Goal: Find specific page/section: Find specific page/section

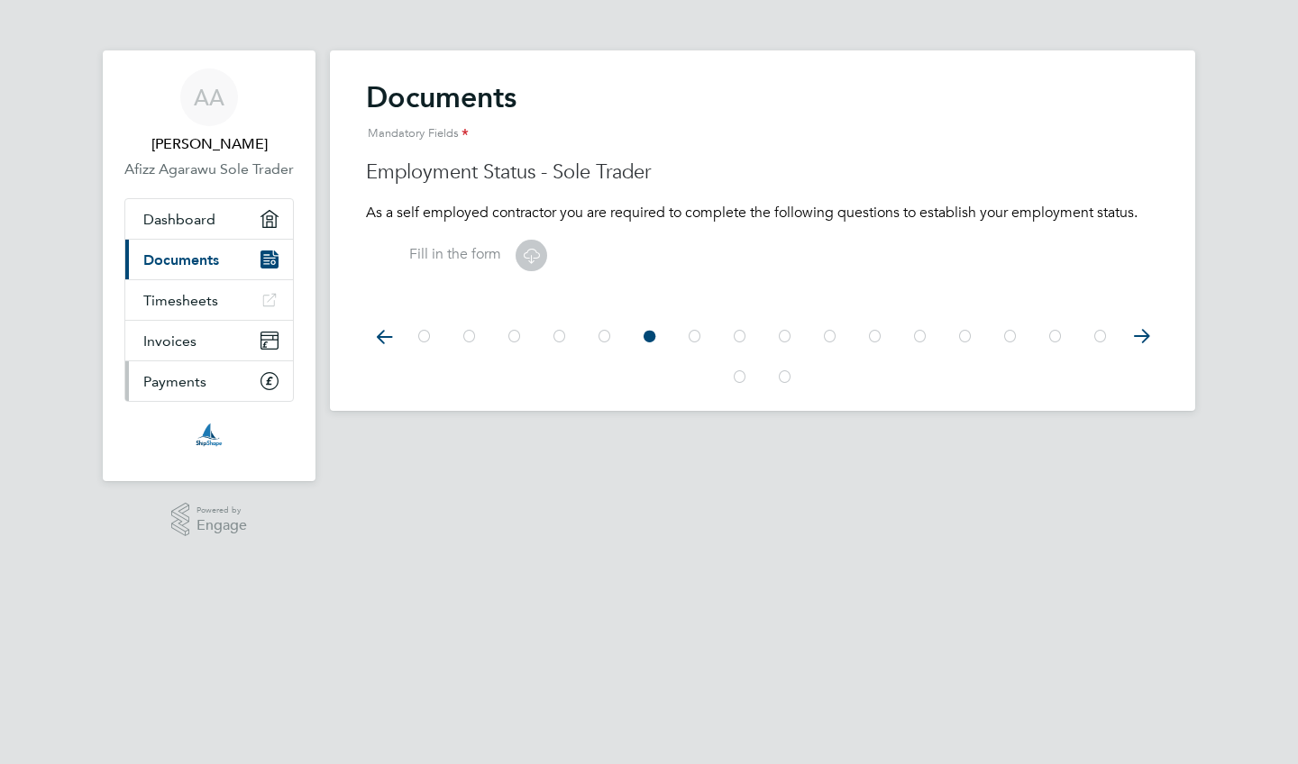
click at [191, 390] on span "Payments" at bounding box center [174, 381] width 63 height 17
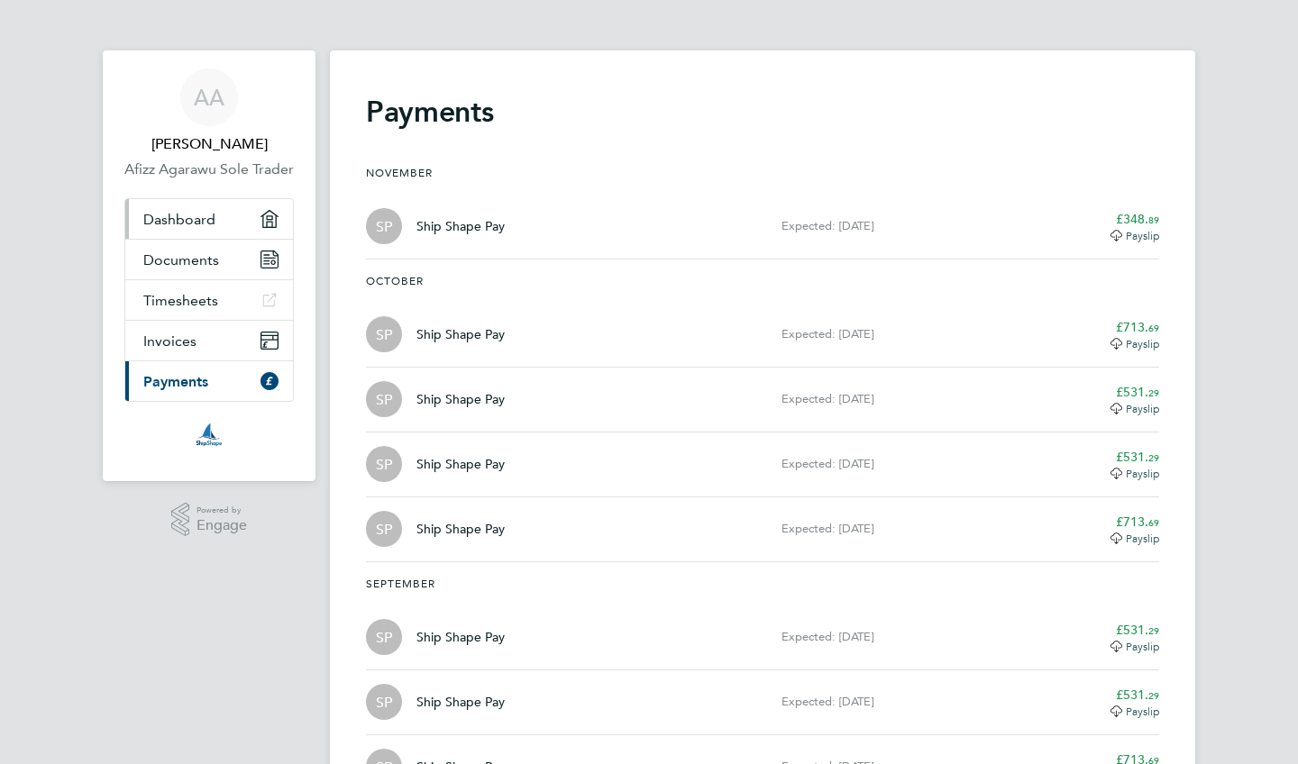
click at [195, 228] on span "Dashboard" at bounding box center [179, 219] width 72 height 17
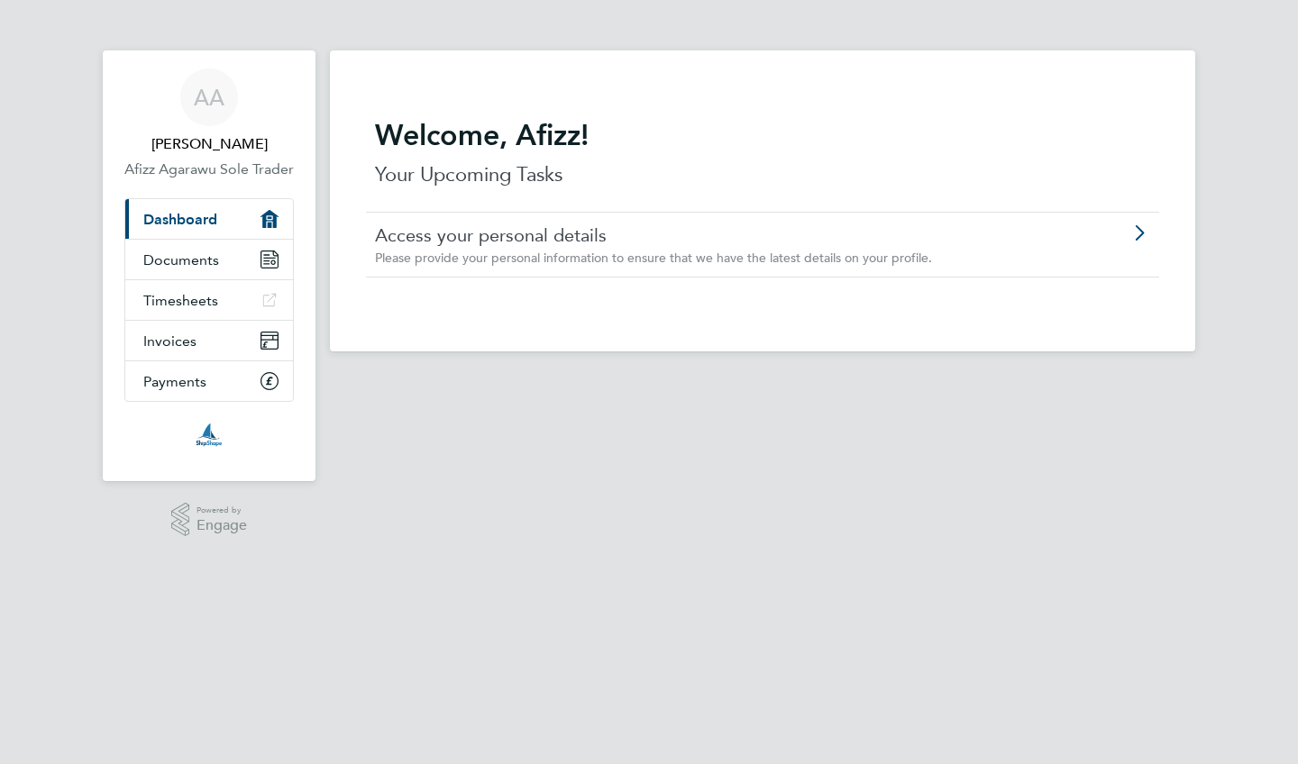
click at [529, 250] on span "Please provide your personal information to ensure that we have the latest deta…" at bounding box center [653, 258] width 557 height 16
click at [242, 279] on link "Documents" at bounding box center [209, 260] width 168 height 40
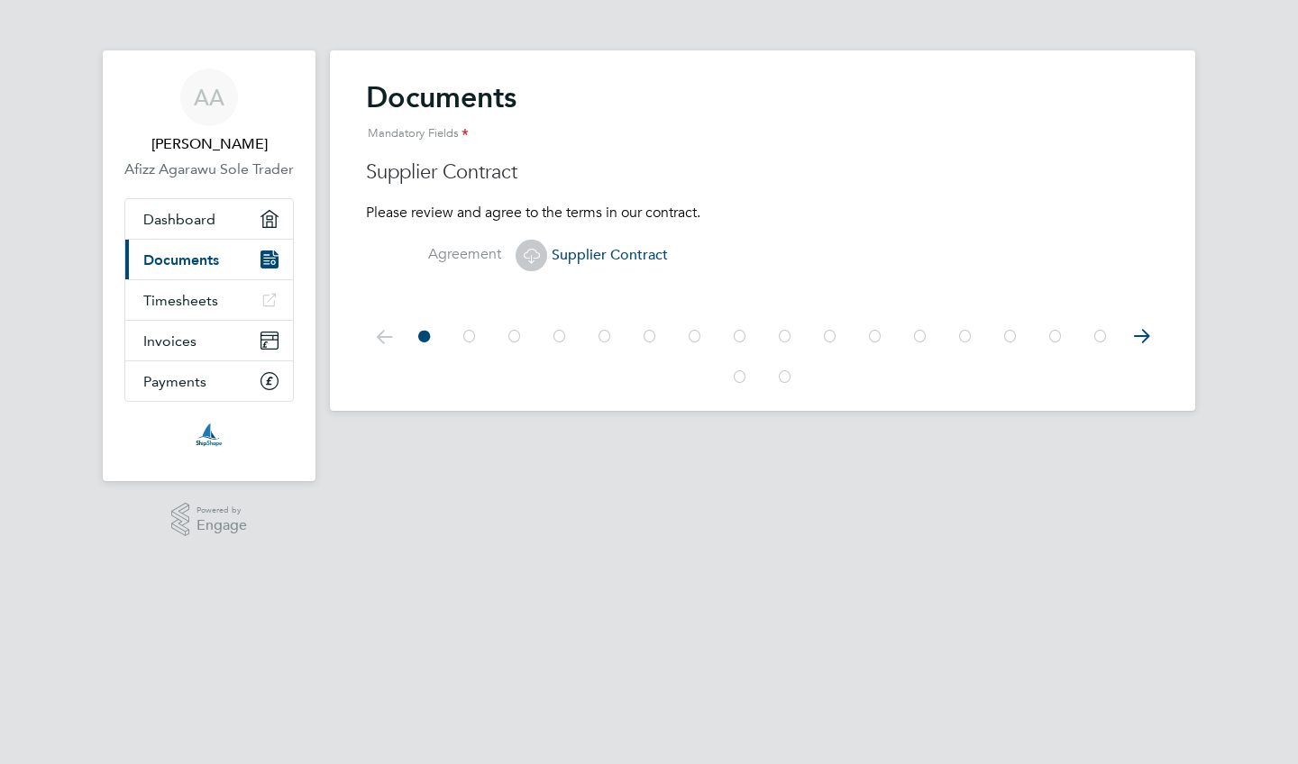
click at [1146, 348] on icon at bounding box center [1141, 336] width 36 height 41
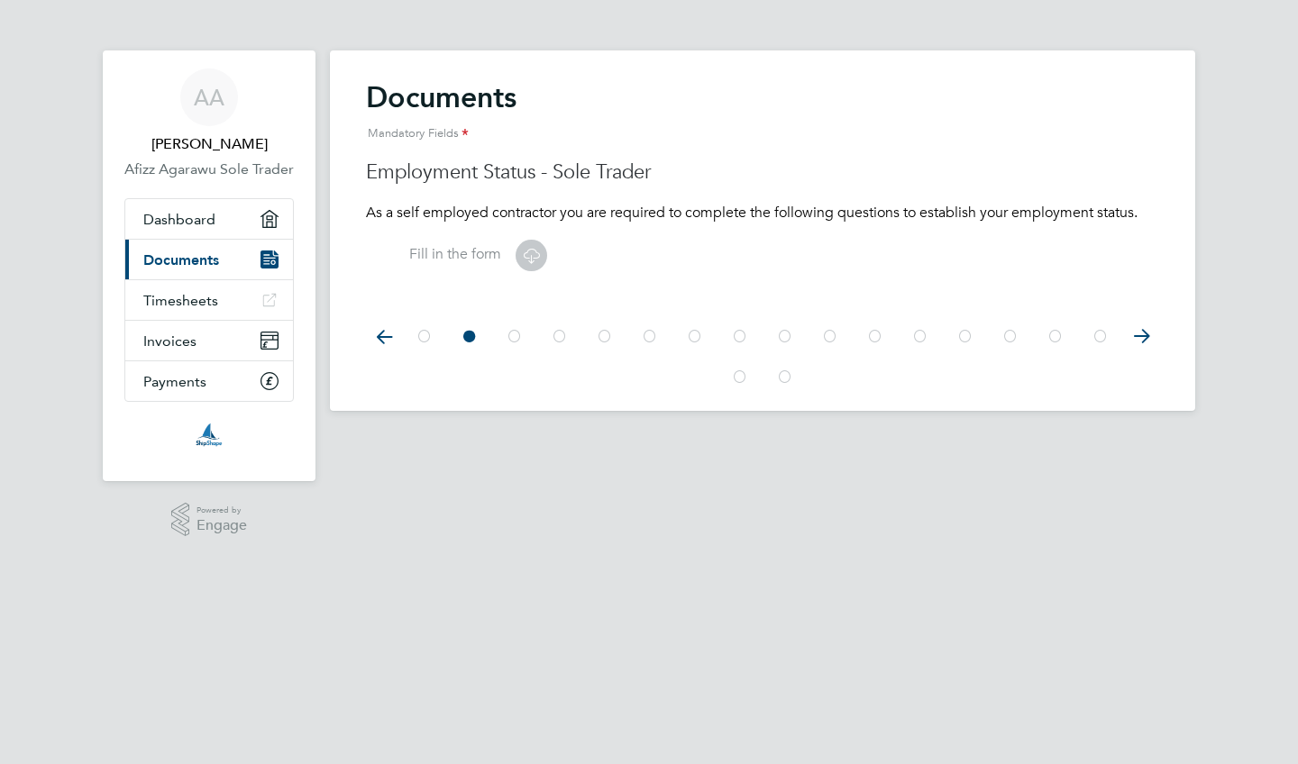
click at [1146, 348] on icon at bounding box center [1141, 336] width 36 height 41
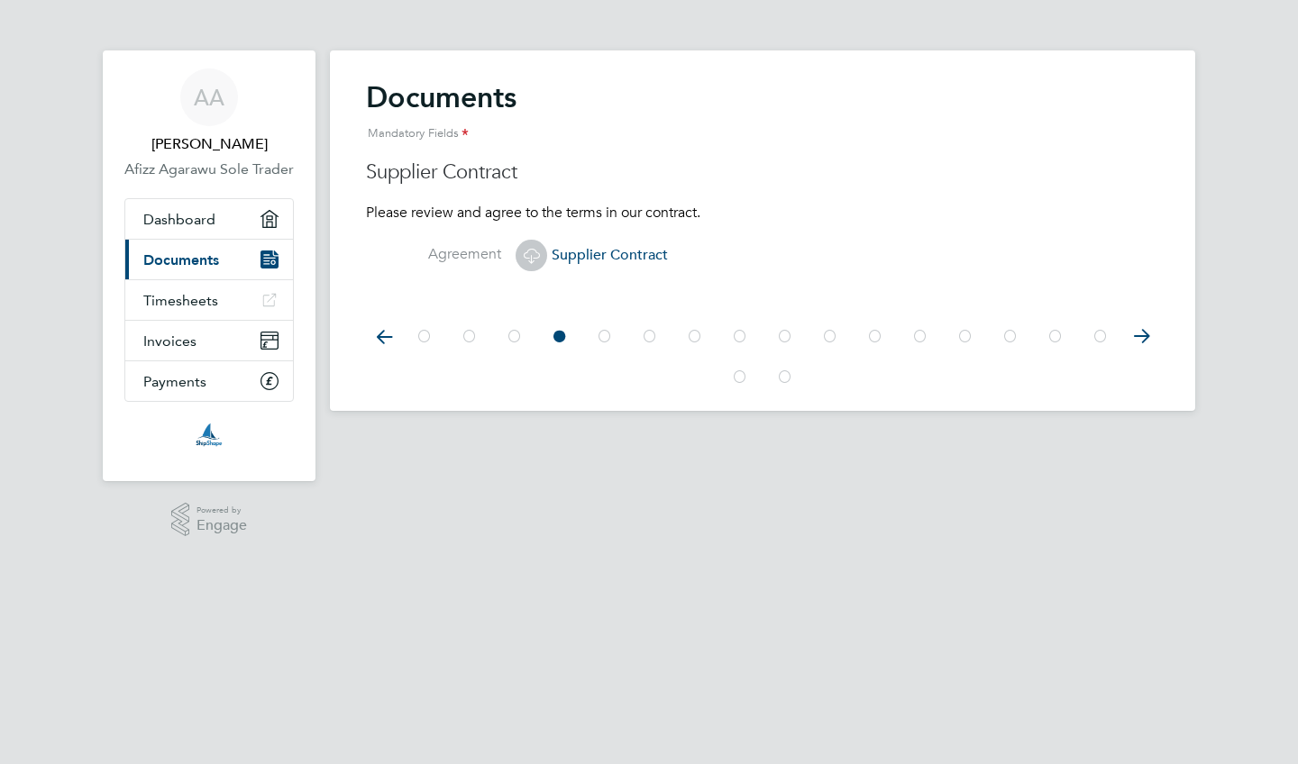
click at [471, 245] on label "Agreement" at bounding box center [433, 254] width 135 height 19
click at [471, 253] on label "Agreement" at bounding box center [433, 254] width 135 height 19
click at [783, 370] on icon at bounding box center [785, 377] width 18 height 41
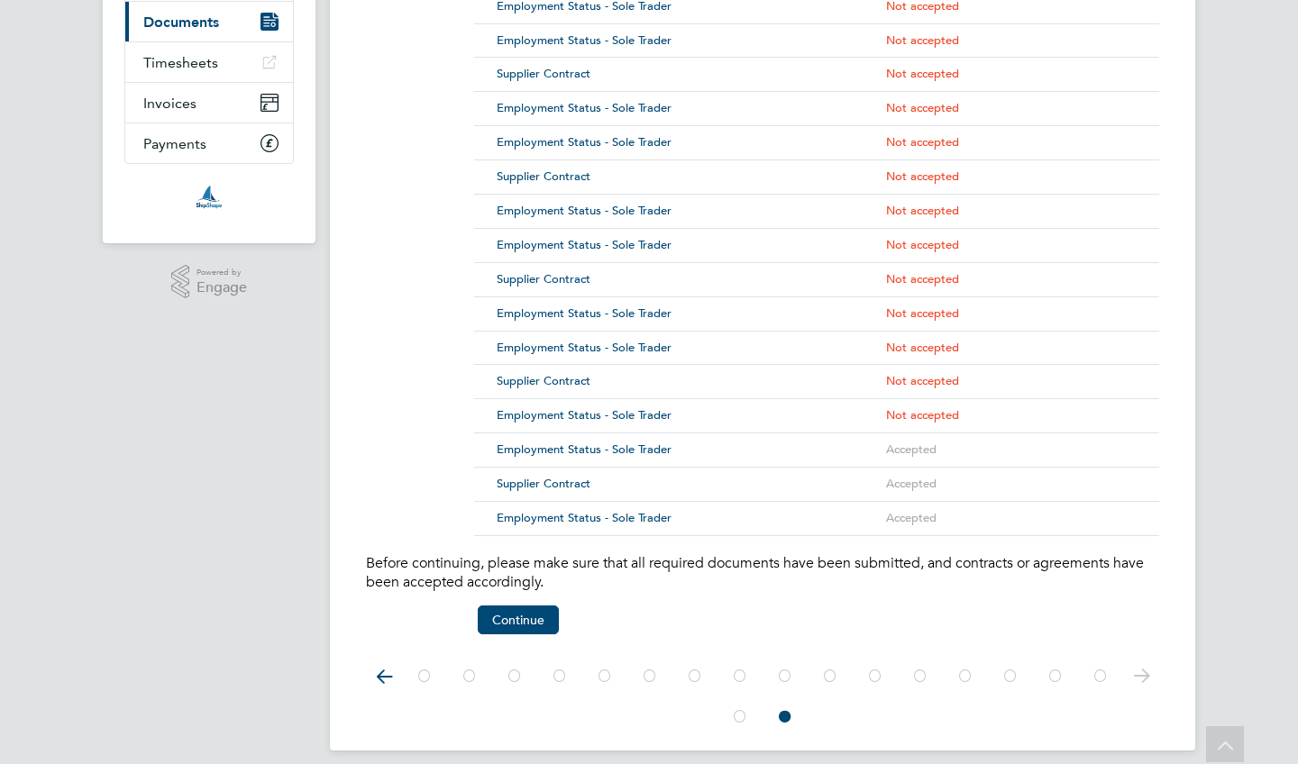
scroll to position [237, 0]
click at [430, 665] on icon at bounding box center [424, 677] width 18 height 41
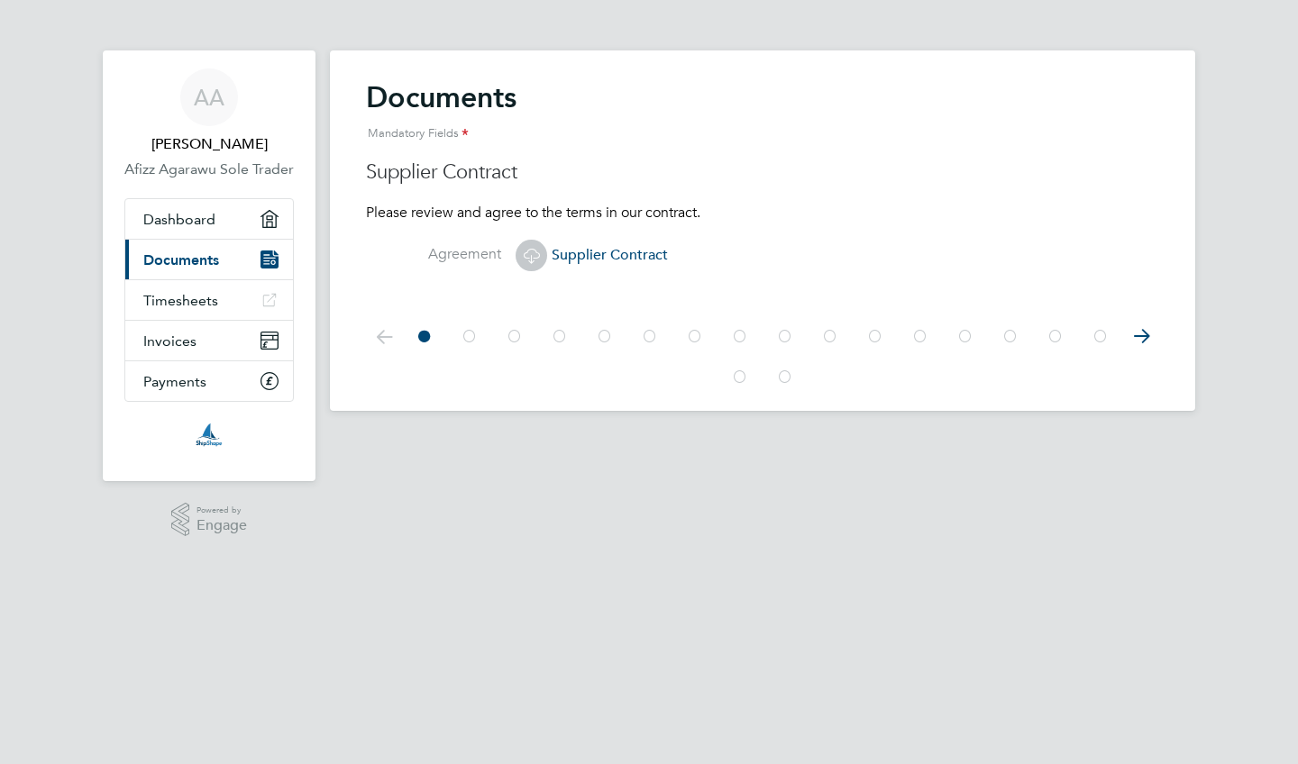
click at [472, 337] on icon at bounding box center [470, 336] width 18 height 41
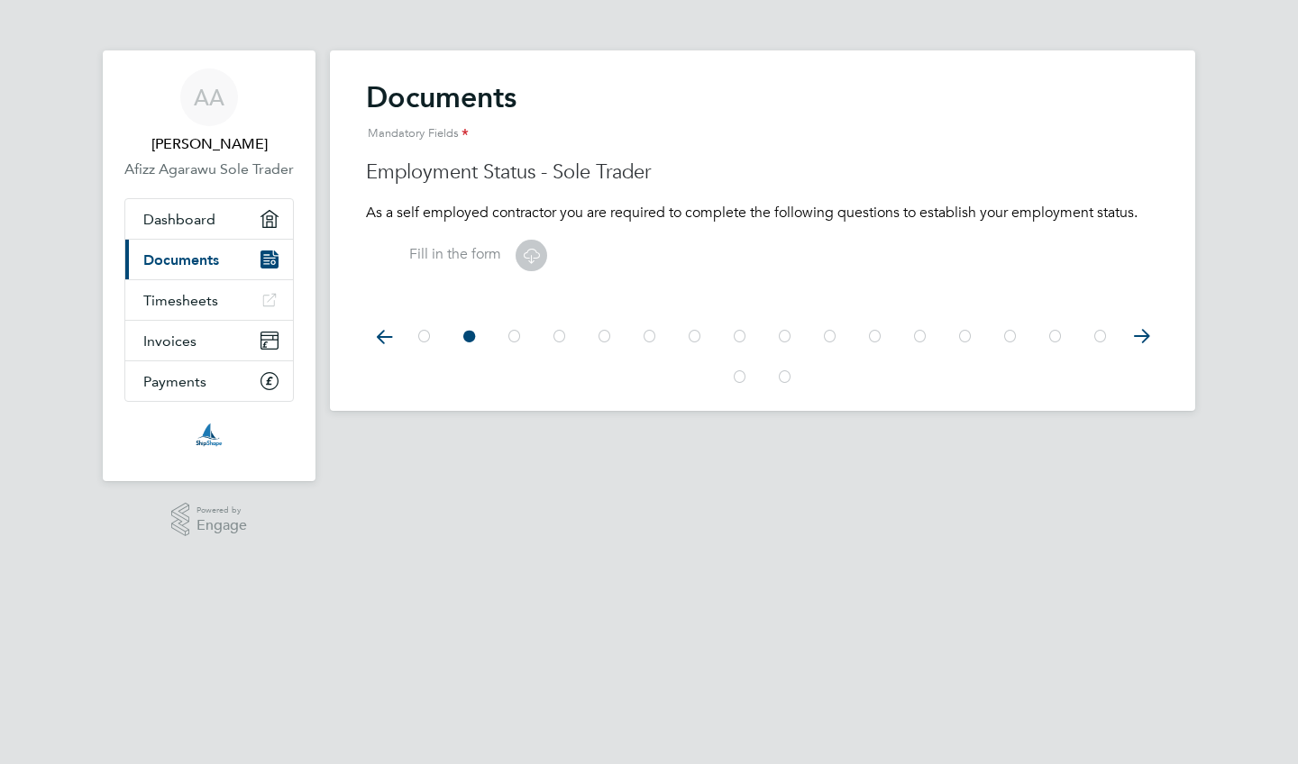
click at [515, 337] on icon at bounding box center [515, 336] width 18 height 41
click at [552, 338] on icon at bounding box center [560, 336] width 18 height 41
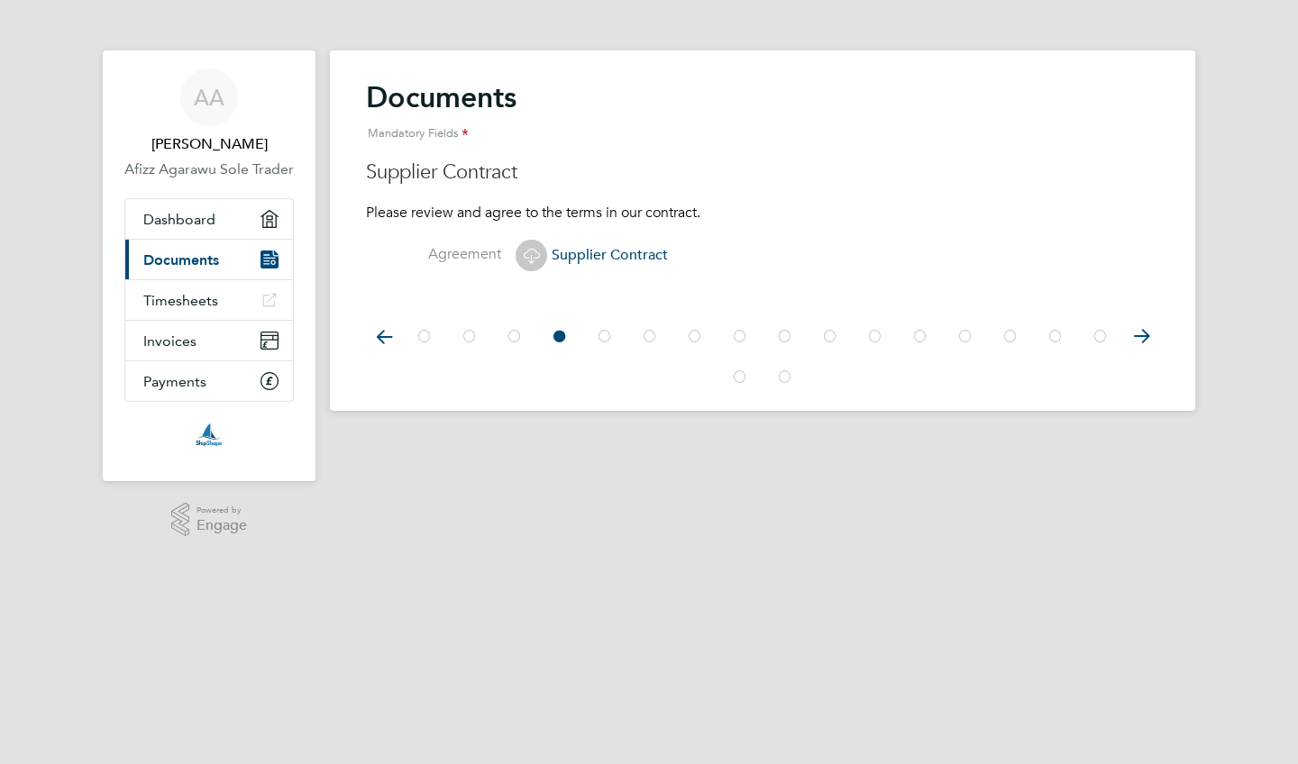
click at [598, 339] on icon at bounding box center [605, 336] width 18 height 41
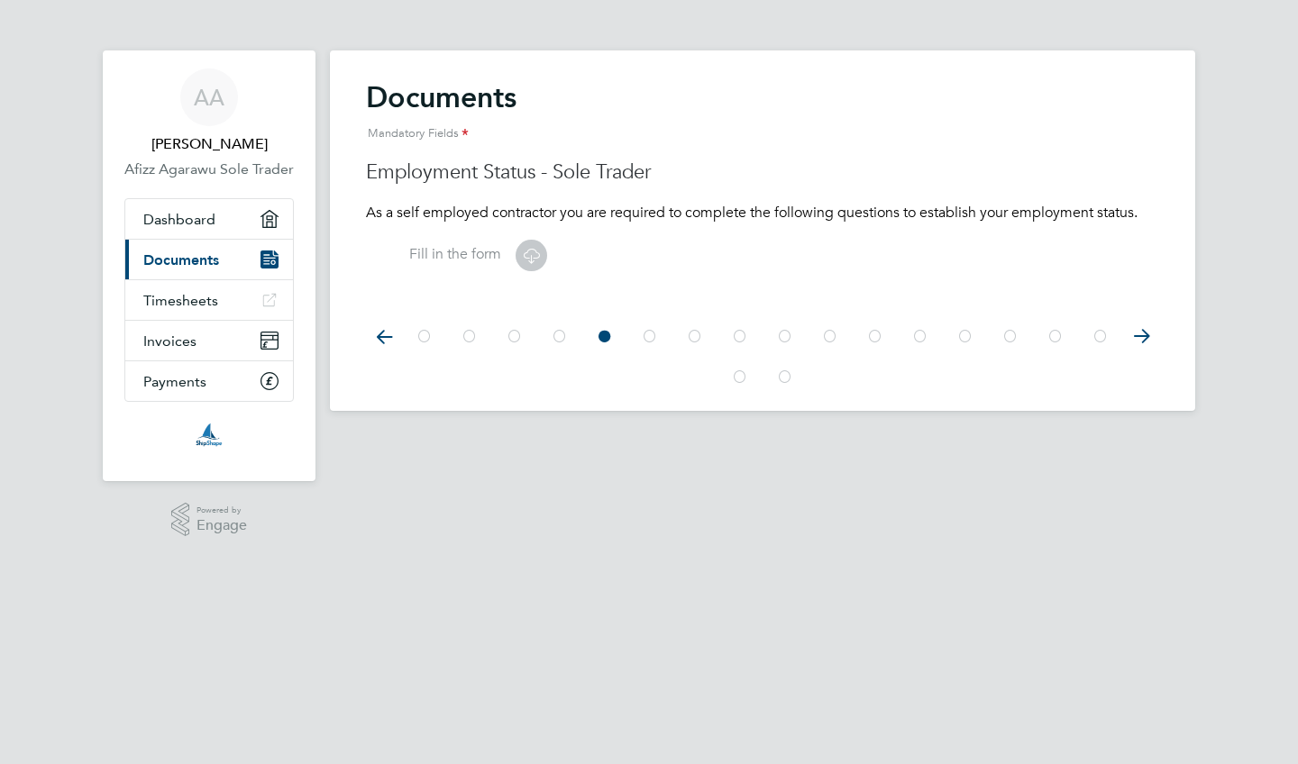
click at [650, 343] on icon at bounding box center [650, 336] width 18 height 41
click at [689, 342] on icon at bounding box center [695, 336] width 18 height 41
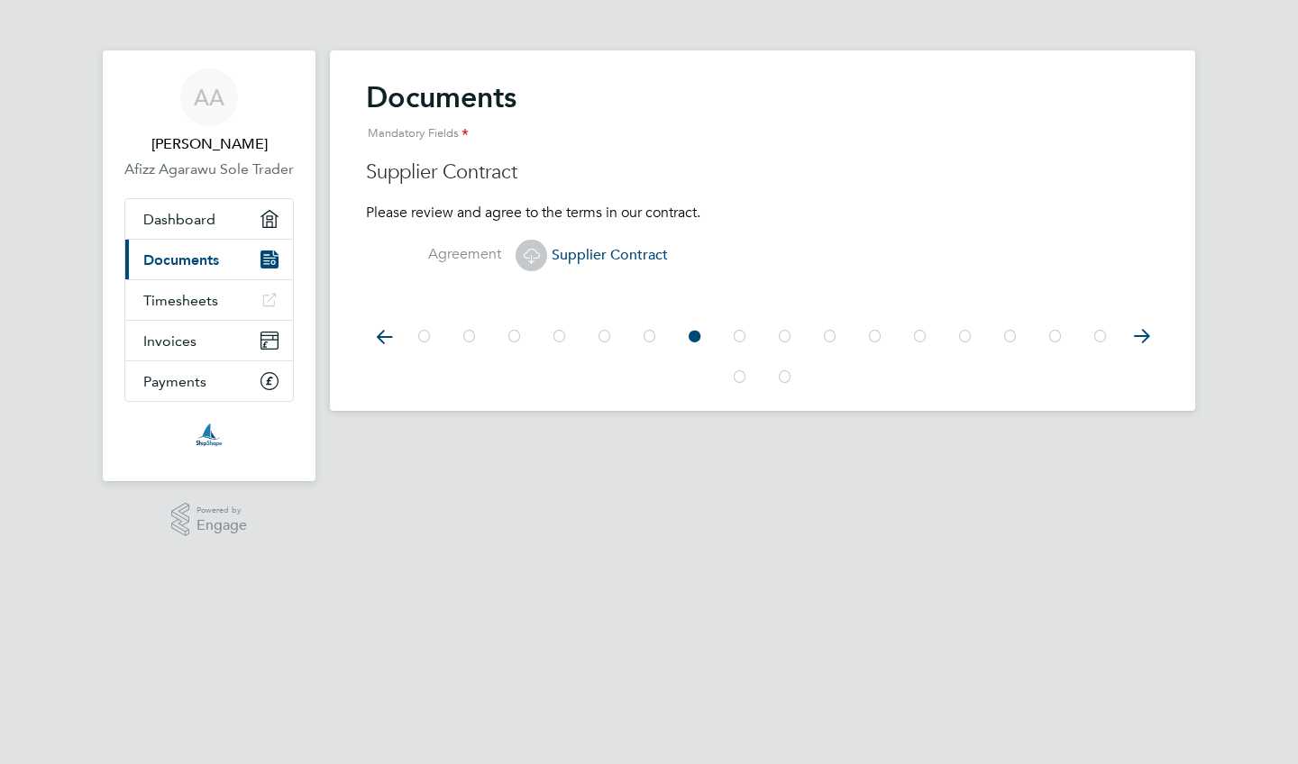
click at [725, 344] on div at bounding box center [762, 336] width 721 height 41
click at [734, 341] on icon at bounding box center [740, 336] width 18 height 41
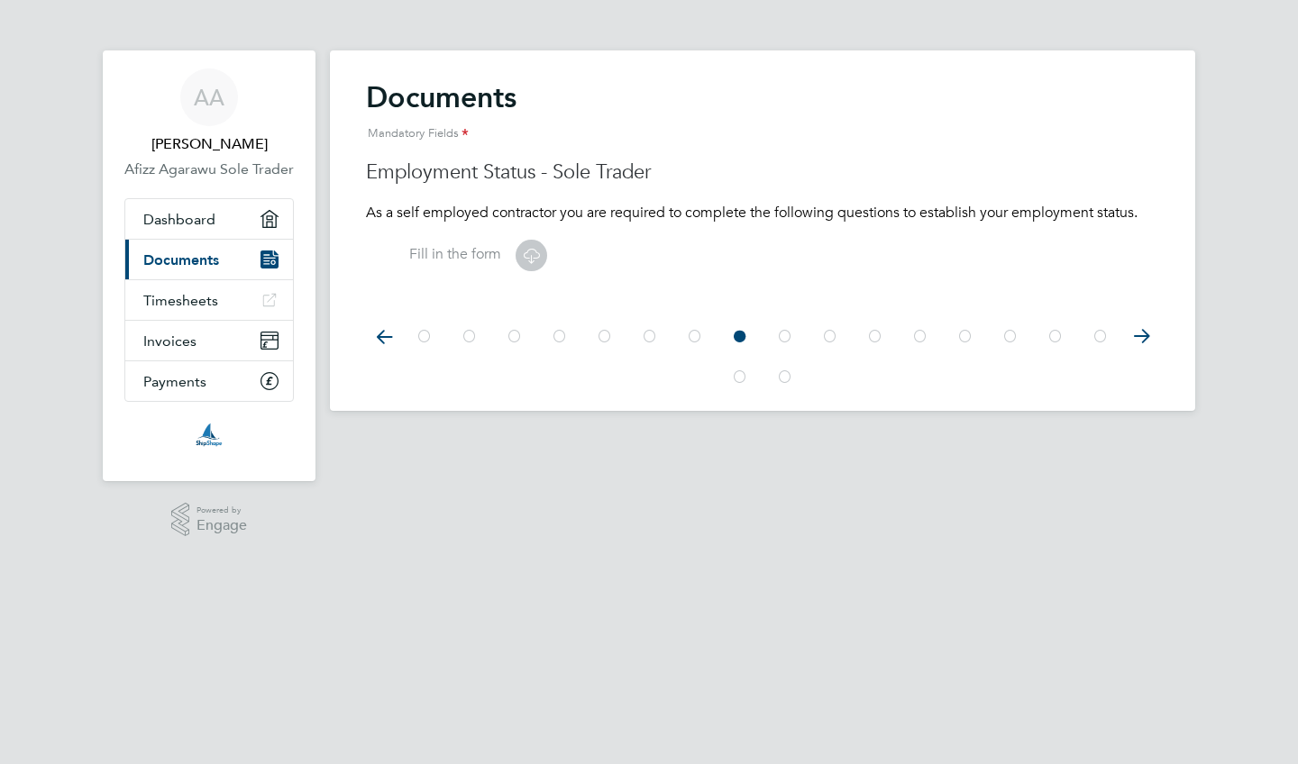
click at [783, 340] on icon at bounding box center [785, 336] width 18 height 41
click at [792, 371] on icon at bounding box center [785, 377] width 18 height 41
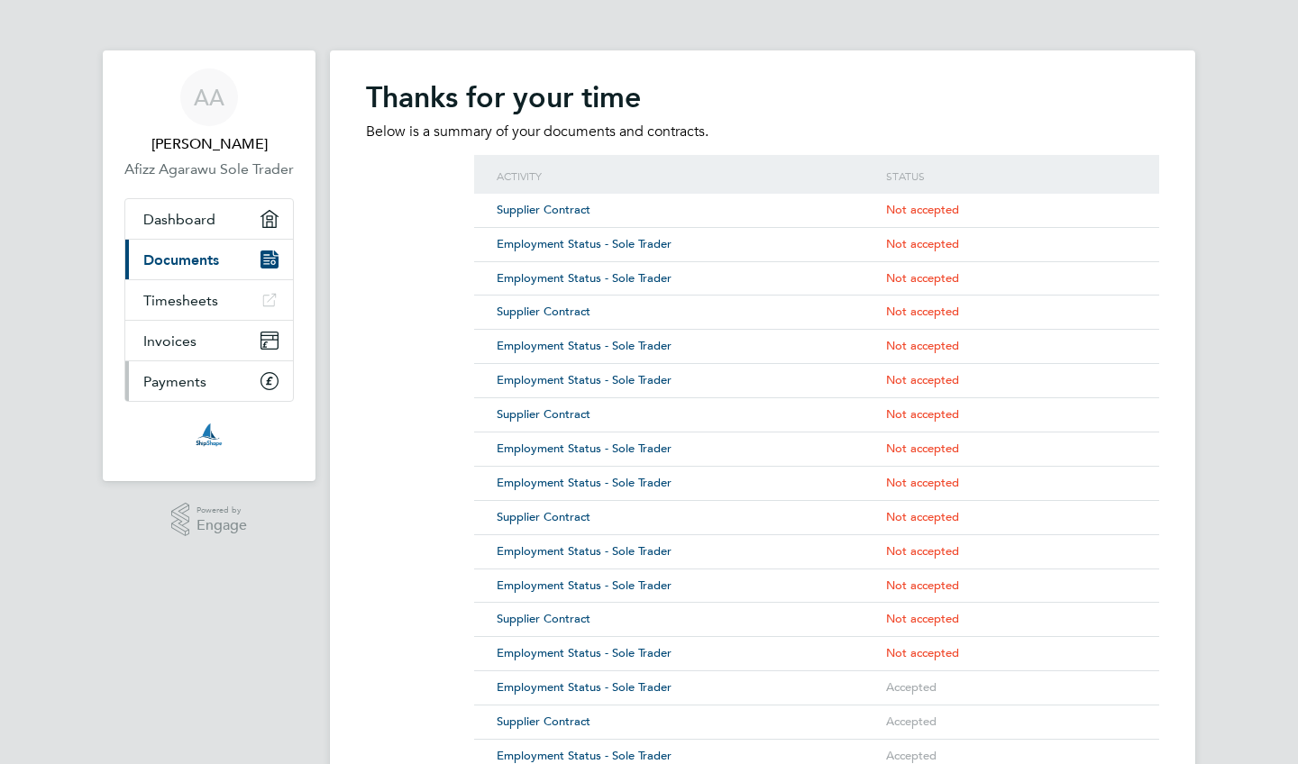
click at [196, 401] on link "Payments" at bounding box center [209, 381] width 168 height 40
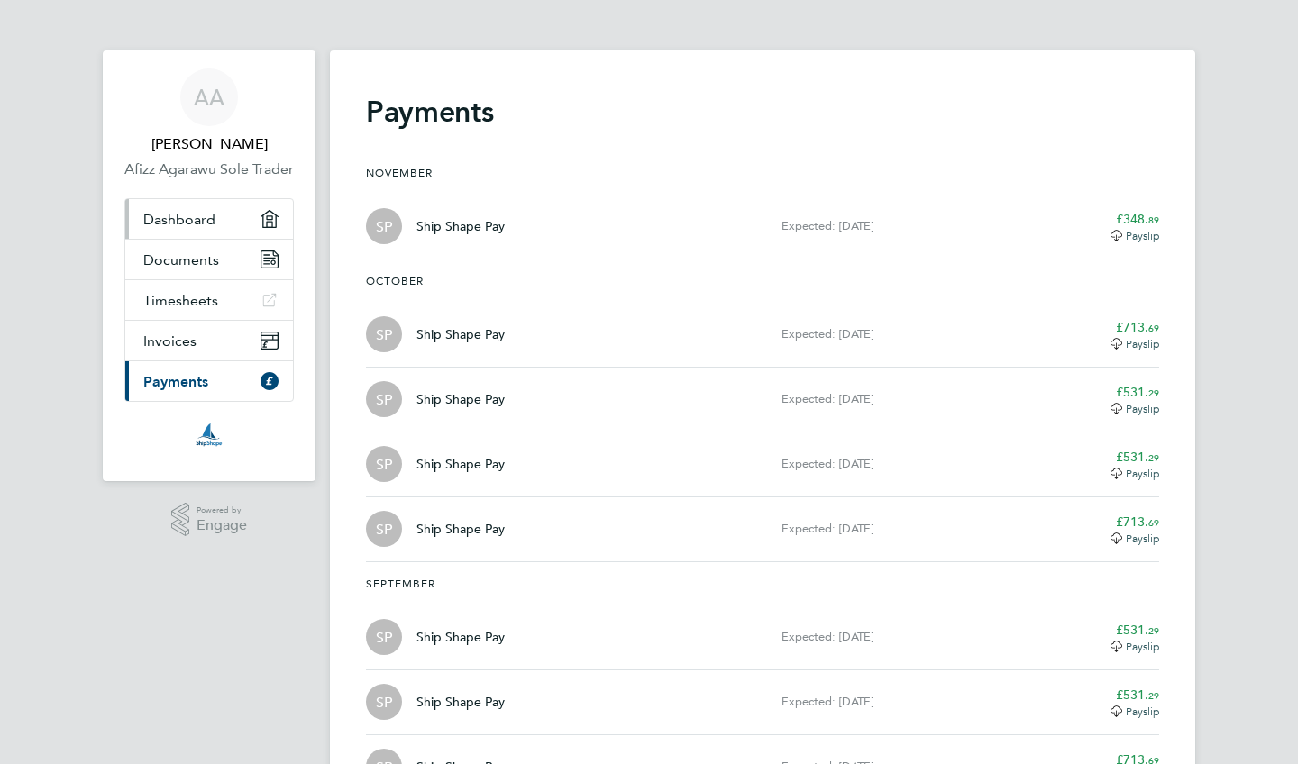
click at [214, 228] on span "Dashboard" at bounding box center [179, 219] width 72 height 17
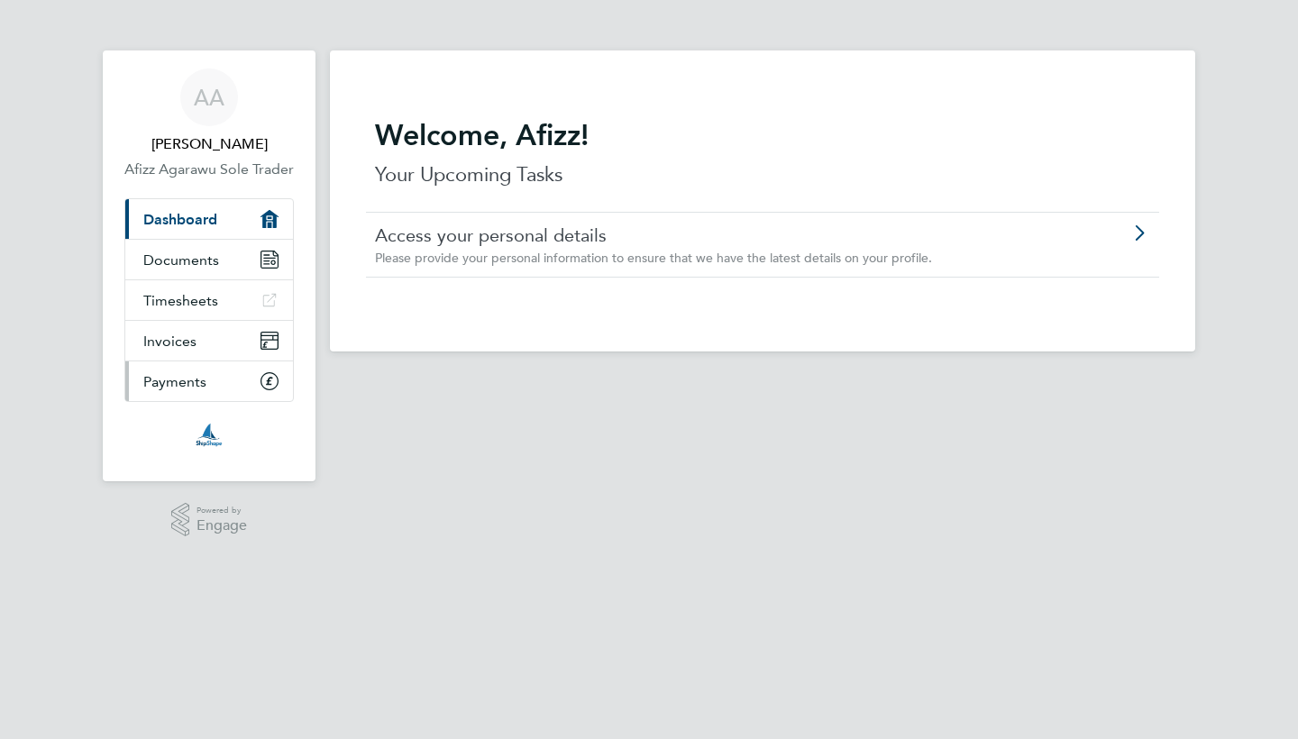
click at [193, 390] on span "Payments" at bounding box center [174, 381] width 63 height 17
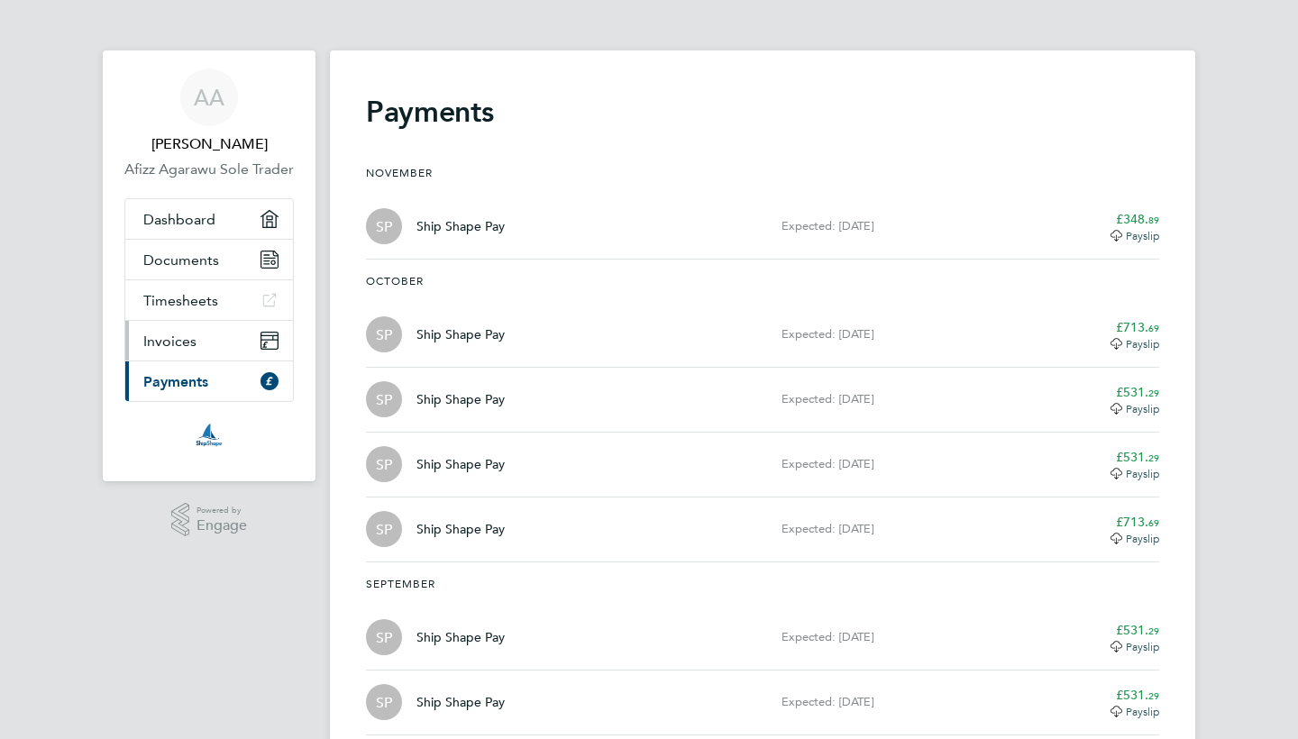
click at [215, 361] on link "Invoices" at bounding box center [209, 341] width 168 height 40
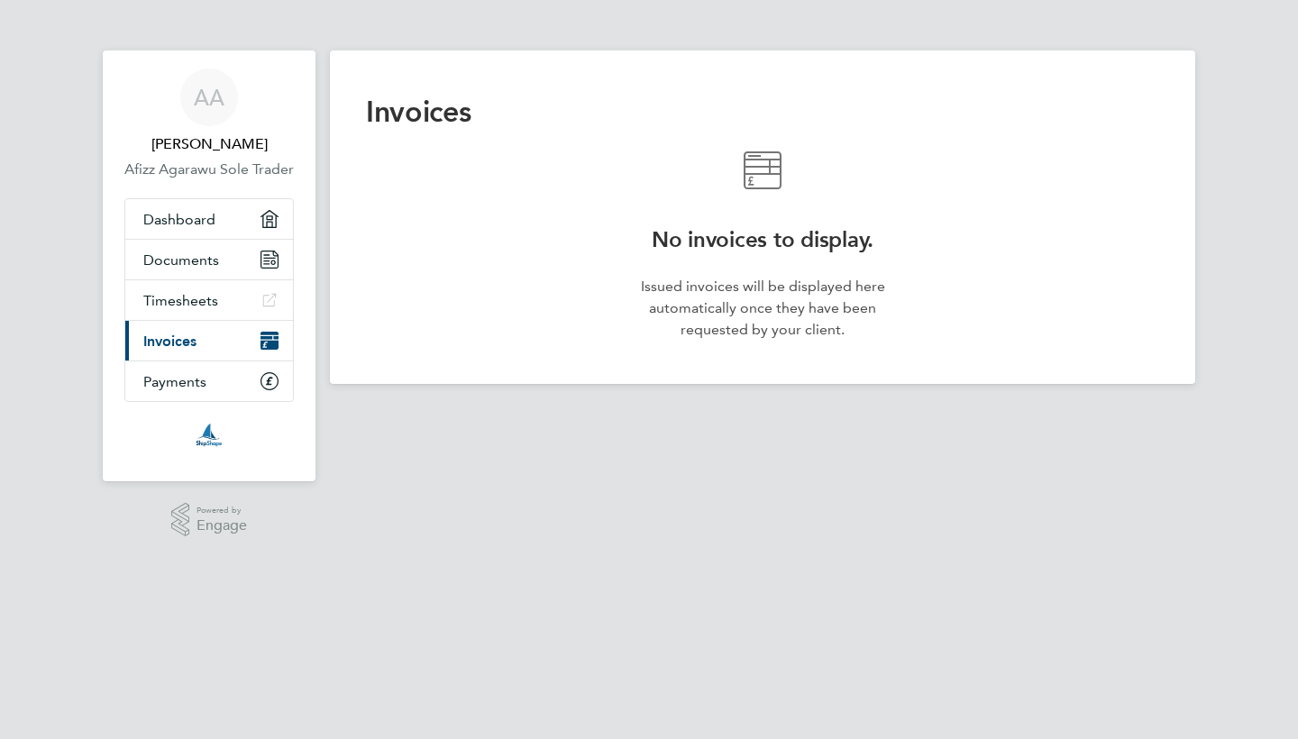
click at [203, 321] on li "Timesheets" at bounding box center [209, 300] width 168 height 41
click at [203, 309] on span "Timesheets" at bounding box center [180, 300] width 75 height 17
click at [169, 390] on span "Payments" at bounding box center [174, 381] width 63 height 17
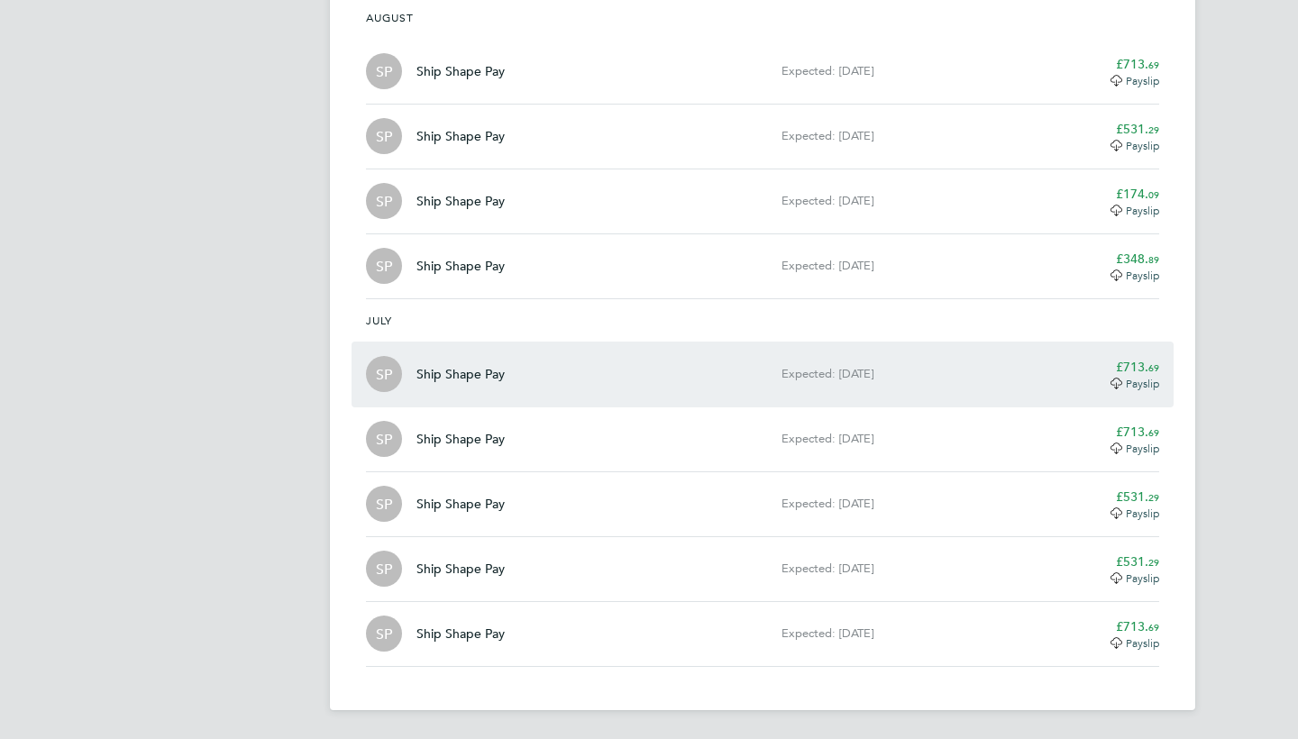
scroll to position [869, 0]
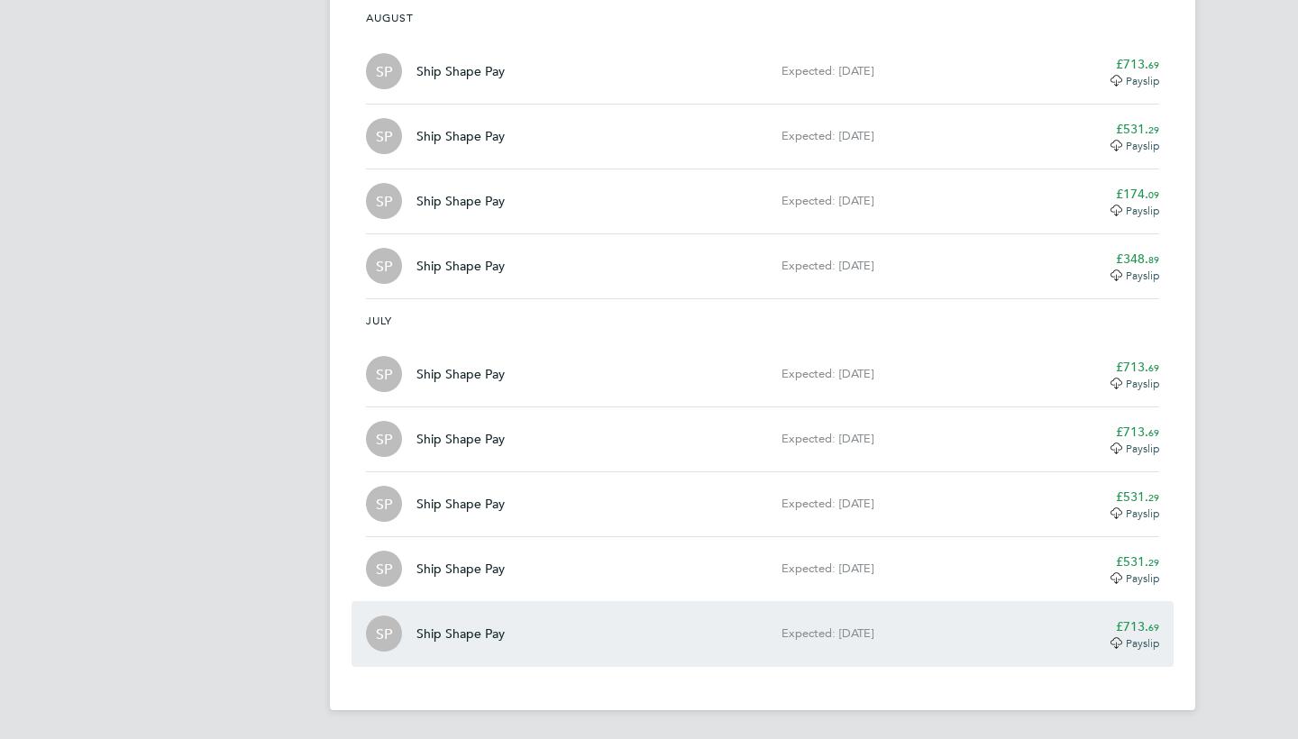
click at [1119, 640] on icon at bounding box center [1116, 640] width 12 height 7
